Goal: Information Seeking & Learning: Compare options

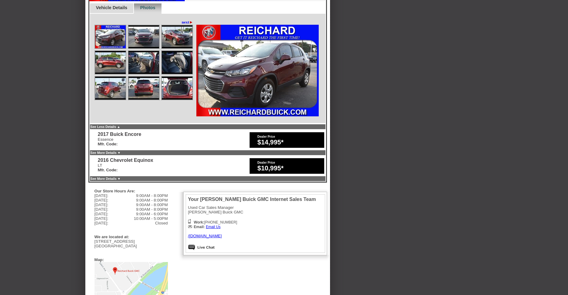
scroll to position [266, 0]
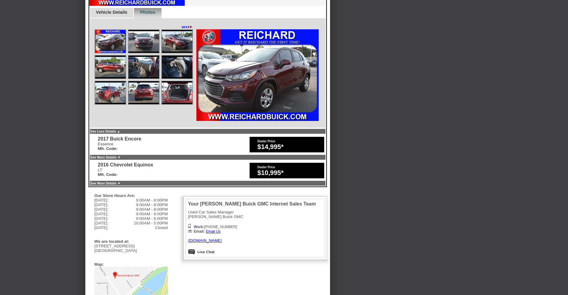
click at [153, 168] on div "2016 Chevrolet Equinox" at bounding box center [125, 165] width 55 height 6
click at [267, 173] on div "$10,995*" at bounding box center [289, 173] width 64 height 8
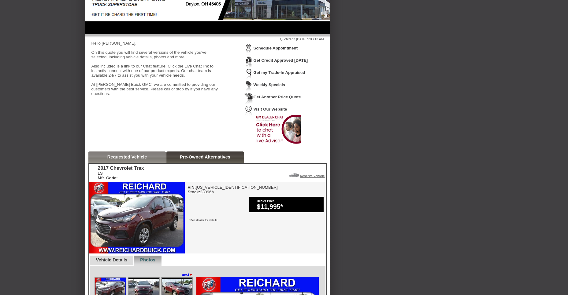
scroll to position [0, 0]
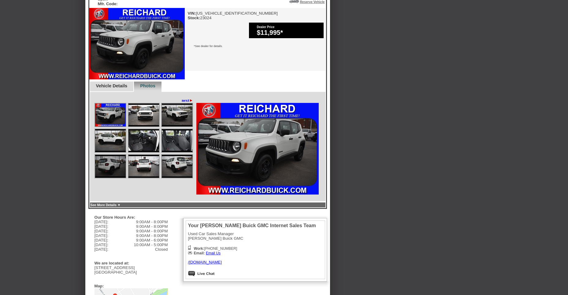
scroll to position [188, 0]
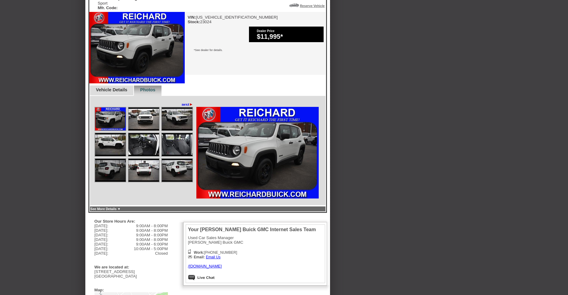
click at [122, 92] on link "Vehicle Details" at bounding box center [111, 89] width 31 height 5
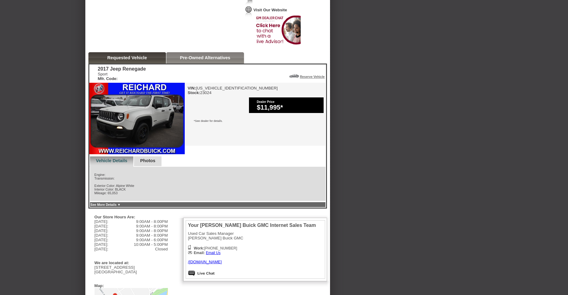
scroll to position [114, 0]
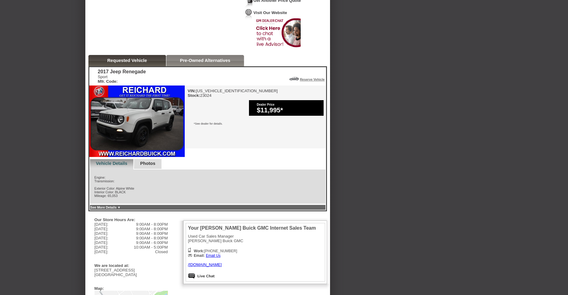
click at [198, 63] on link "Pre-Owned Alternatives" at bounding box center [205, 60] width 50 height 5
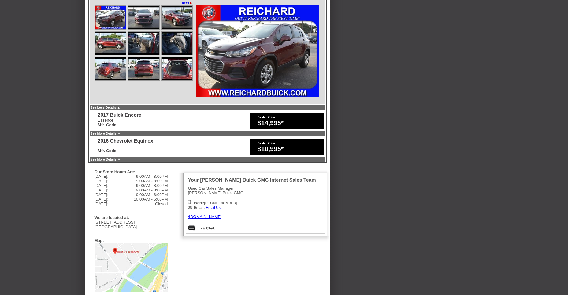
scroll to position [285, 0]
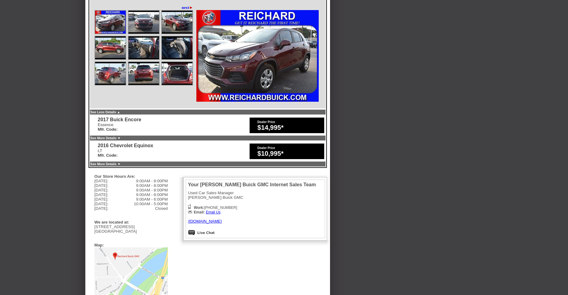
click at [275, 150] on font "Dealer Price" at bounding box center [266, 147] width 18 height 3
click at [263, 154] on div "$10,995*" at bounding box center [289, 154] width 64 height 8
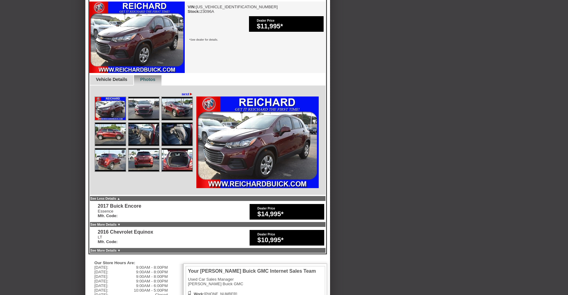
scroll to position [196, 0]
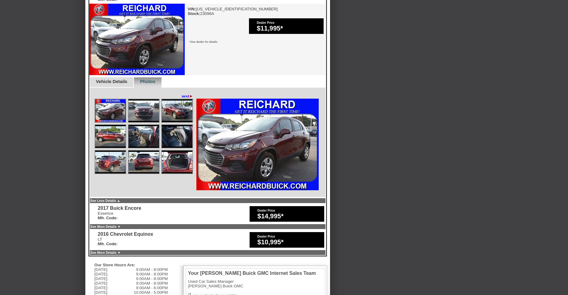
click at [154, 52] on img at bounding box center [136, 40] width 95 height 72
click at [133, 46] on img at bounding box center [136, 40] width 95 height 72
click at [112, 82] on link "Vehicle Details" at bounding box center [111, 81] width 31 height 5
